Goal: Register for event/course

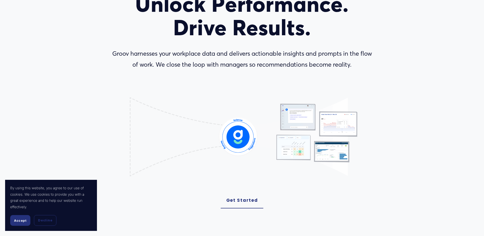
scroll to position [102, 0]
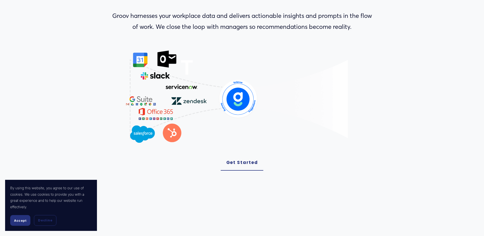
click at [18, 218] on span "Accept" at bounding box center [20, 220] width 12 height 4
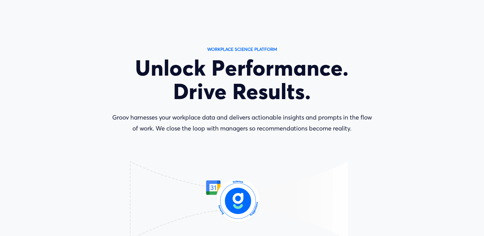
scroll to position [0, 0]
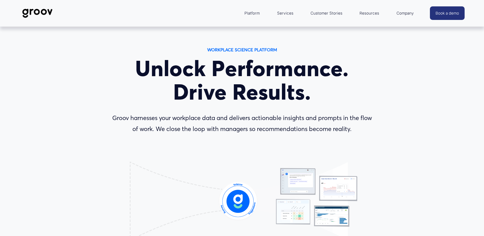
click at [289, 11] on link "Services" at bounding box center [284, 13] width 21 height 12
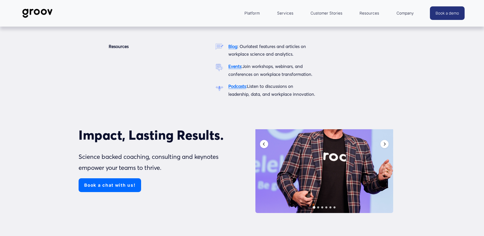
click at [372, 14] on span "Resources" at bounding box center [369, 13] width 20 height 7
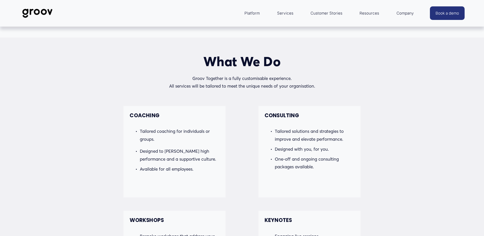
scroll to position [255, 0]
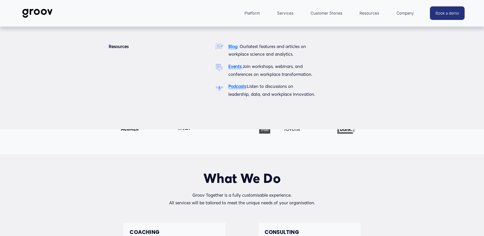
click at [230, 69] on strong "Events" at bounding box center [234, 65] width 13 height 5
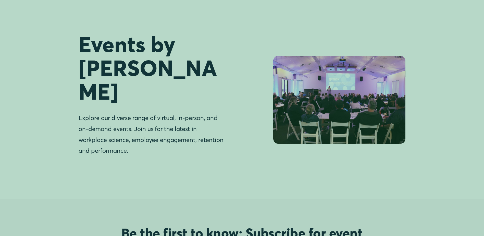
scroll to position [25, 0]
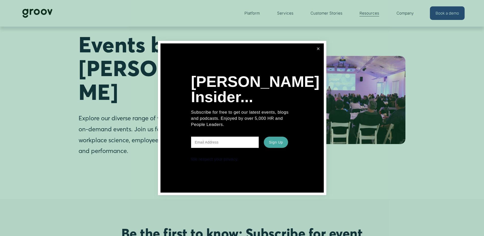
click at [316, 44] on link "Close" at bounding box center [317, 48] width 9 height 9
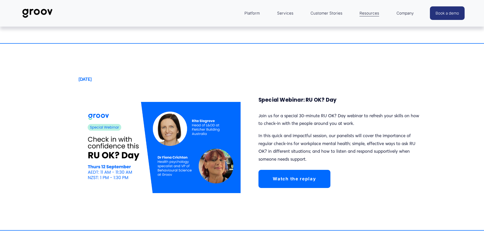
scroll to position [765, 0]
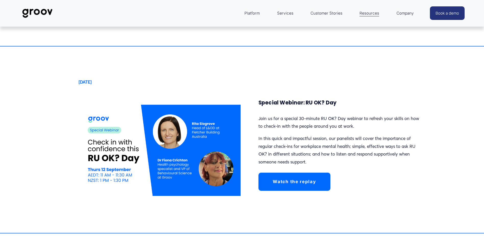
click at [121, 135] on div at bounding box center [160, 150] width 162 height 91
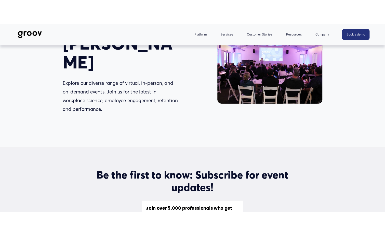
scroll to position [51, 0]
